Goal: Information Seeking & Learning: Learn about a topic

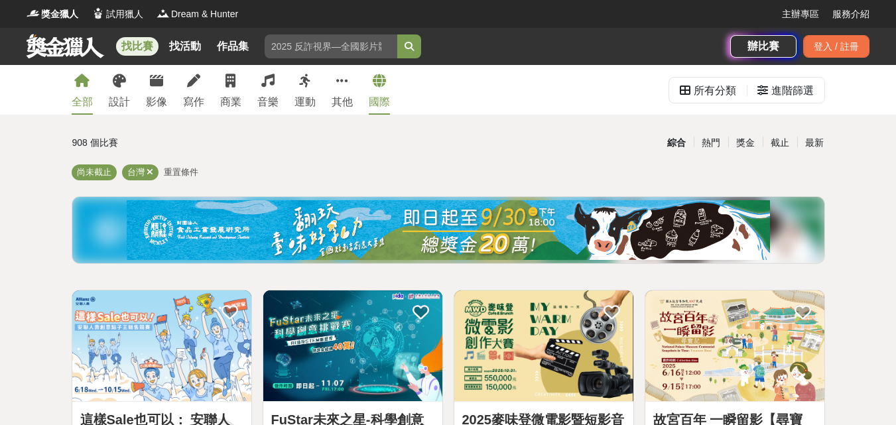
click at [383, 90] on link "國際" at bounding box center [379, 90] width 21 height 50
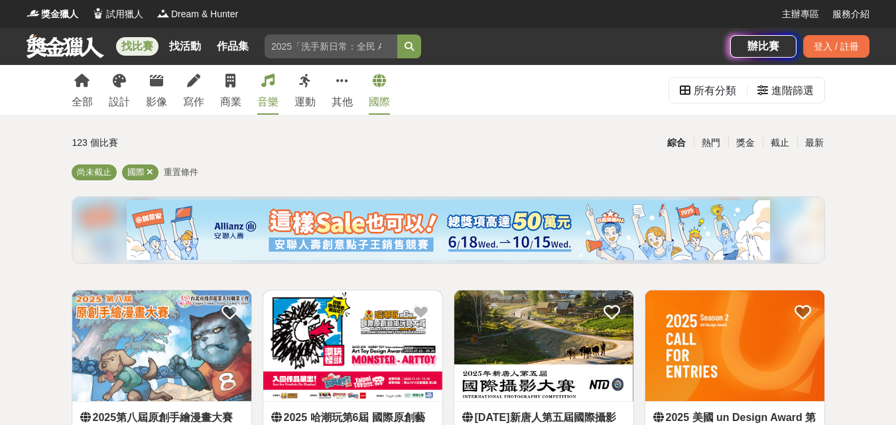
click at [267, 82] on icon at bounding box center [267, 80] width 13 height 13
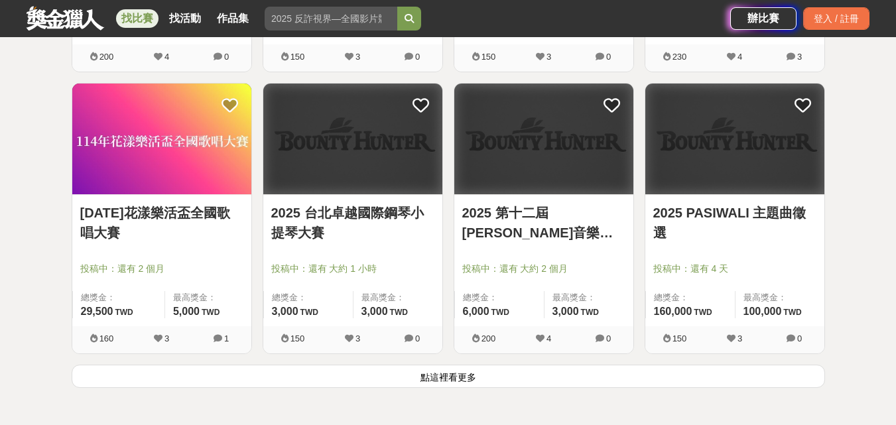
scroll to position [1592, 0]
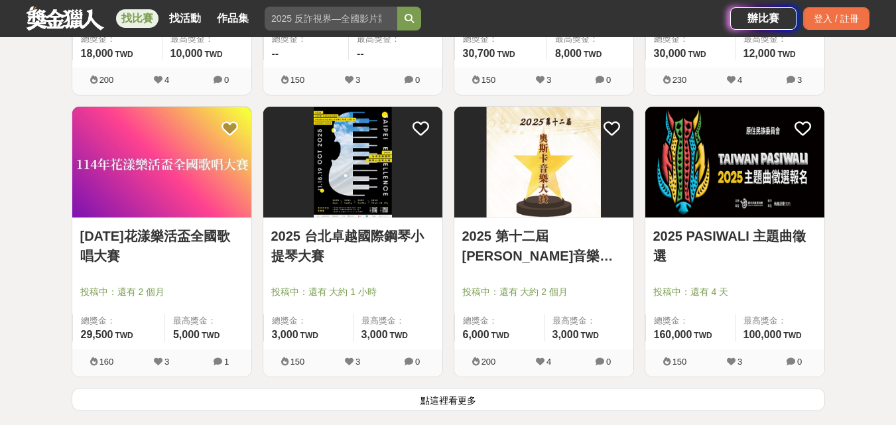
click at [749, 233] on link "2025 PASIWALI 主題曲徵選" at bounding box center [734, 246] width 163 height 40
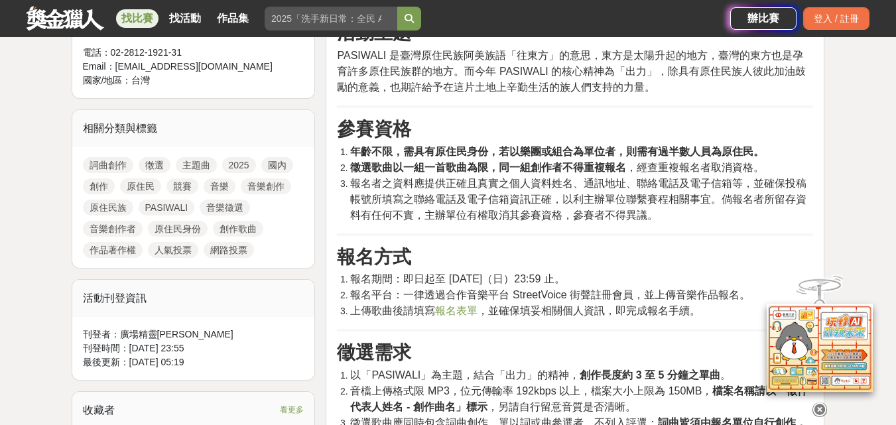
scroll to position [597, 0]
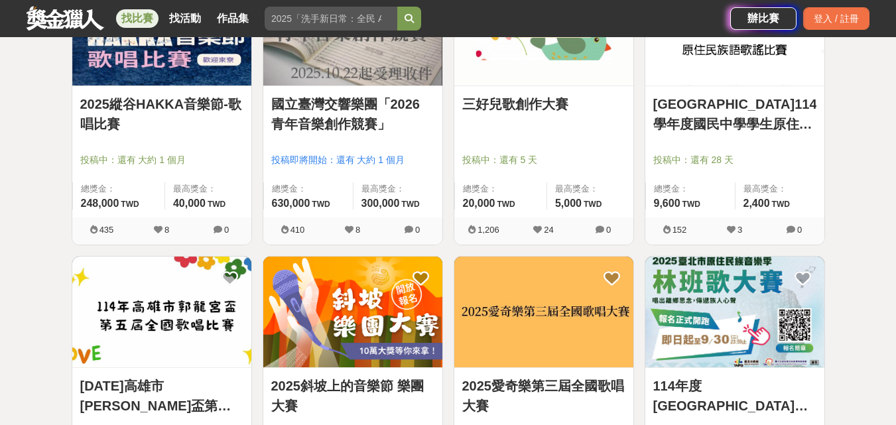
scroll to position [1592, 0]
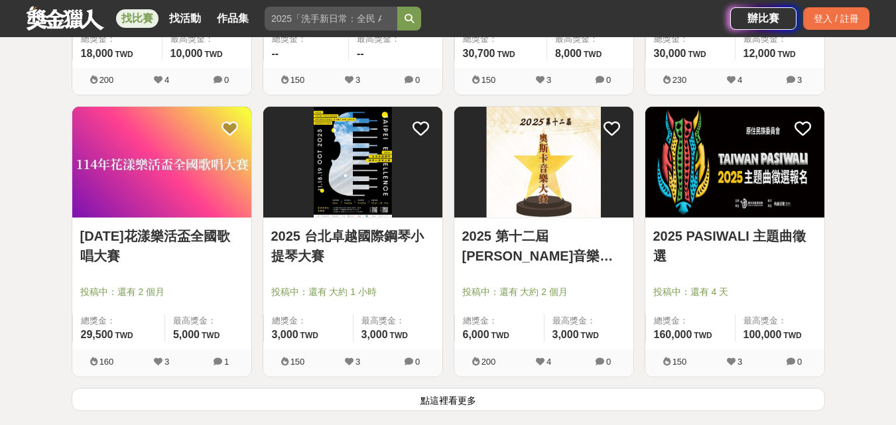
click at [212, 240] on link "[DATE]花漾樂活盃全國歌唱大賽" at bounding box center [161, 246] width 163 height 40
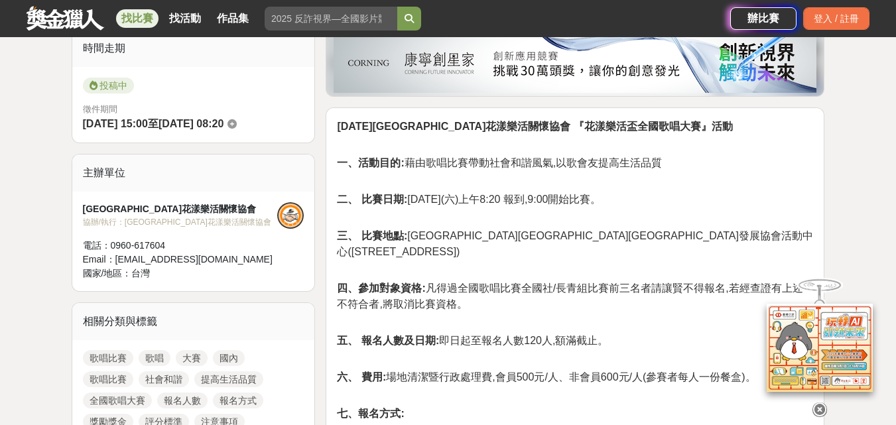
scroll to position [398, 0]
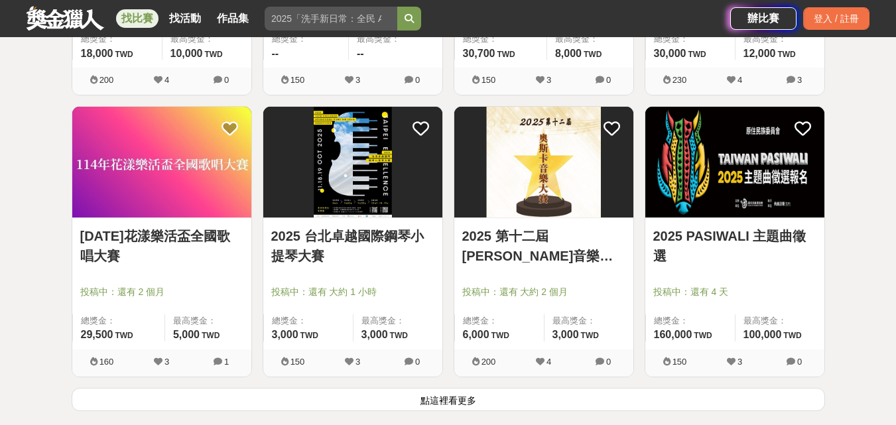
scroll to position [1327, 0]
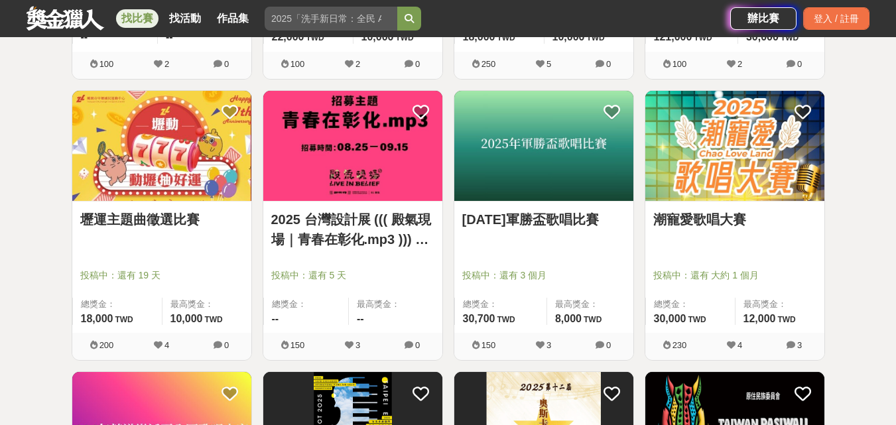
click at [748, 180] on img at bounding box center [734, 146] width 179 height 111
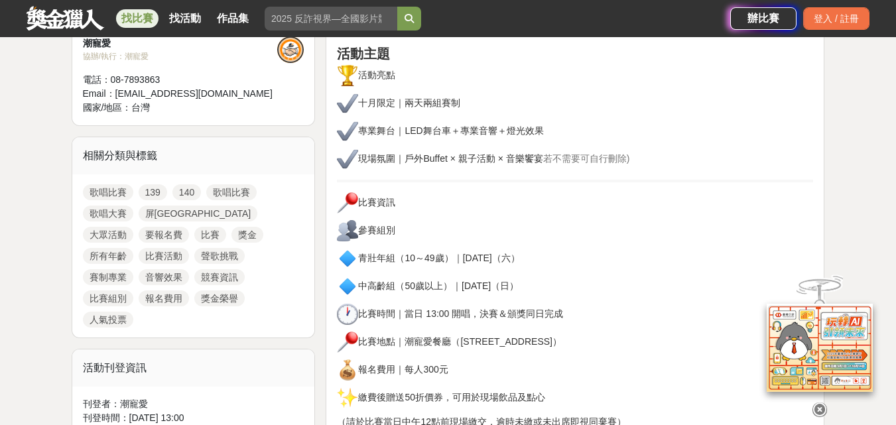
scroll to position [464, 0]
